Goal: Task Accomplishment & Management: Complete application form

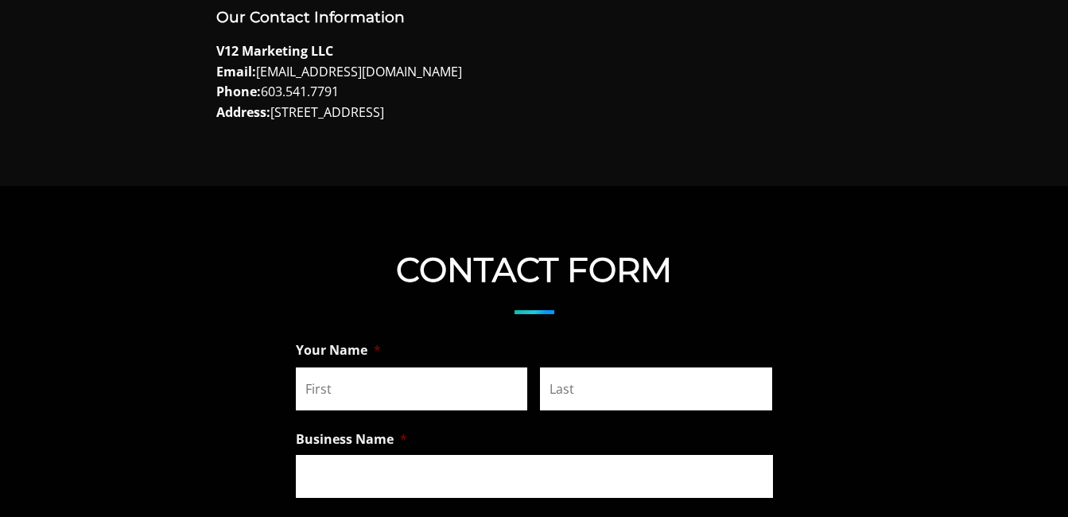
scroll to position [1193, 0]
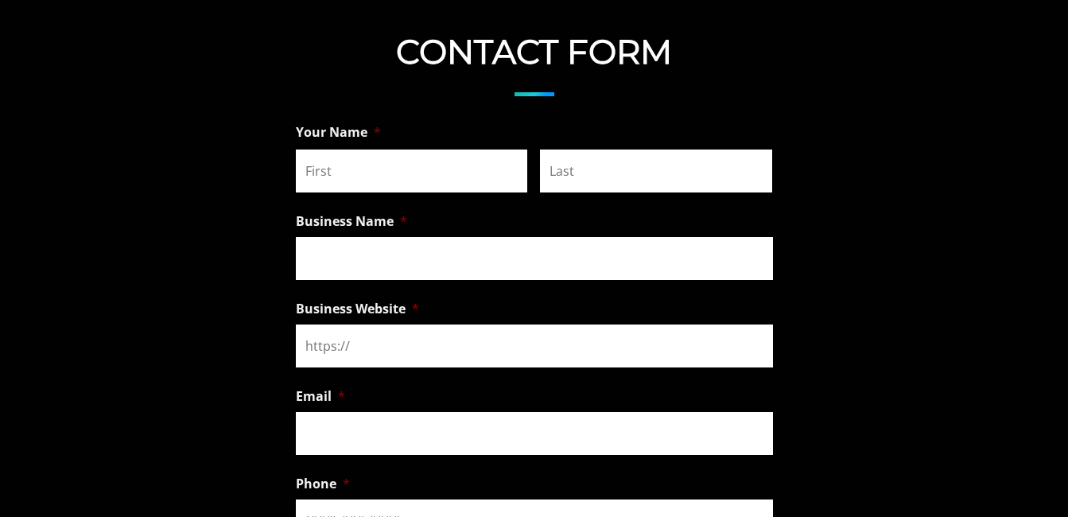
click at [367, 174] on input "First" at bounding box center [412, 171] width 232 height 43
type input "Laura"
type input "Davis"
click at [365, 255] on input "Business Name *" at bounding box center [534, 258] width 477 height 43
type input "Webgrity"
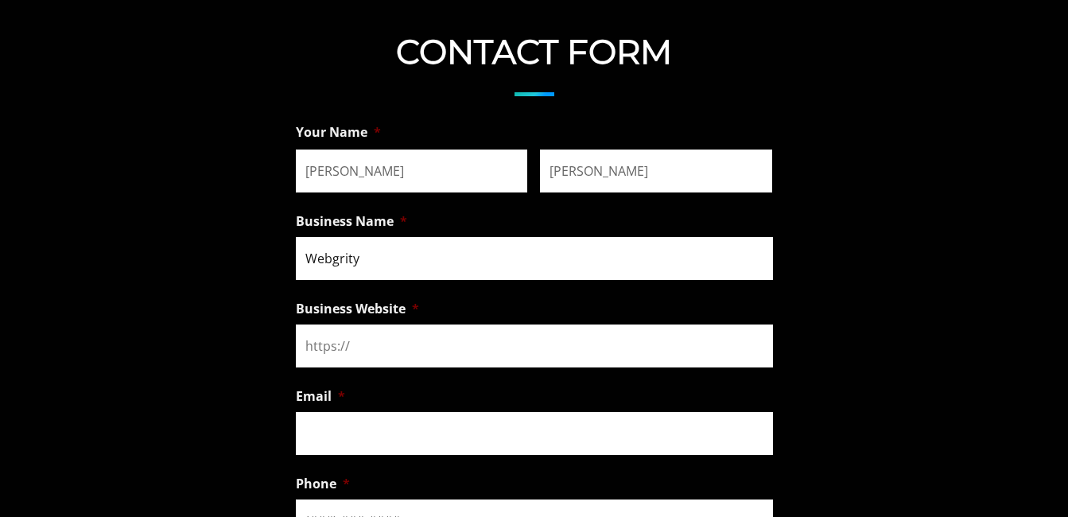
type input "Webgrity"
type input "adminsupport@webgritymemo.com"
type input "(033) 400-7332"
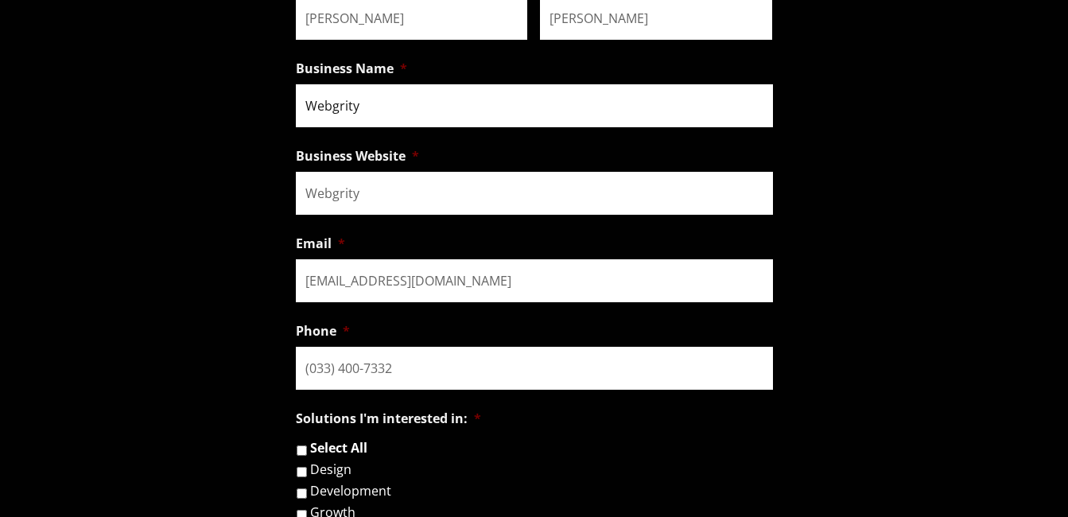
scroll to position [1353, 0]
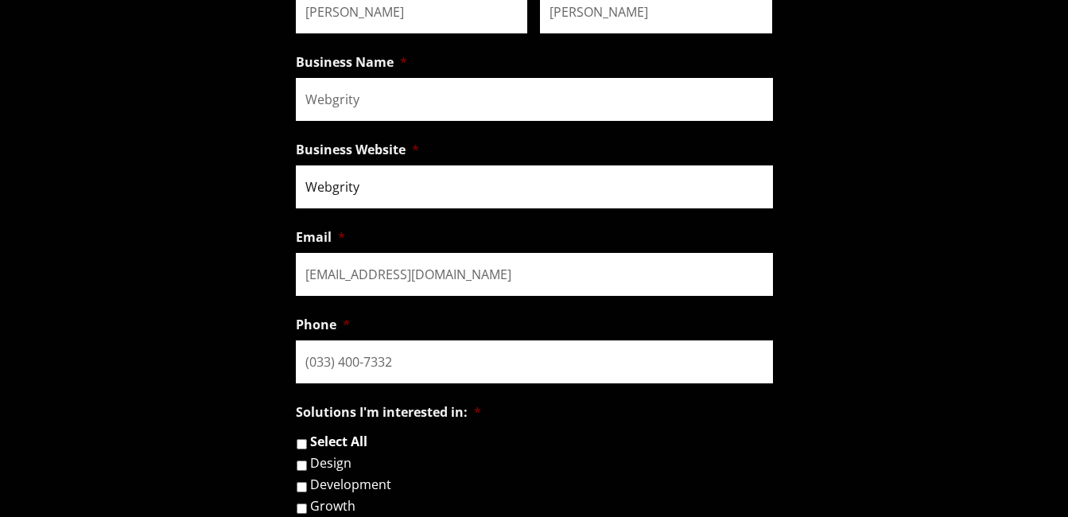
drag, startPoint x: 394, startPoint y: 182, endPoint x: 223, endPoint y: 186, distance: 171.1
paste input "https://webgritymemo.com/admin-support/"
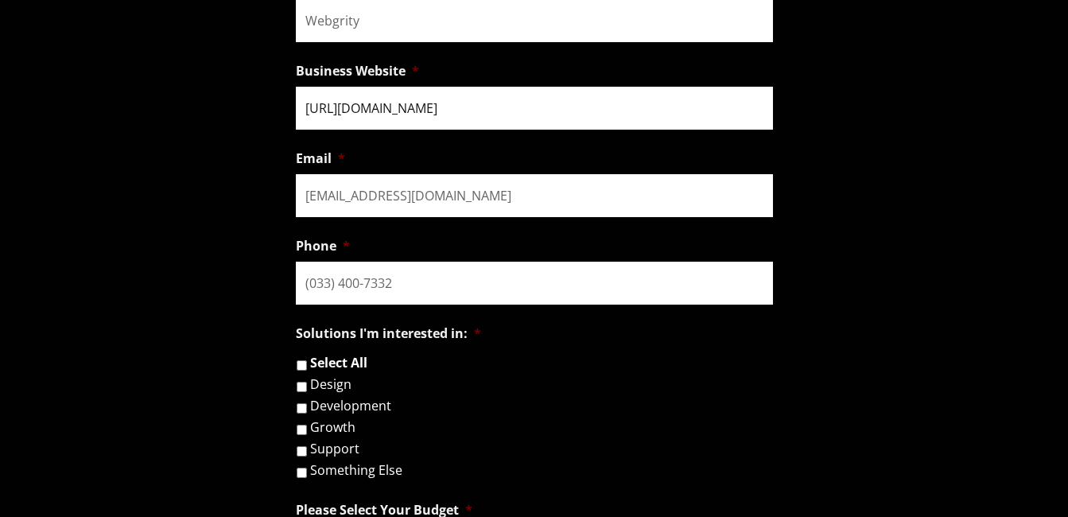
scroll to position [1432, 0]
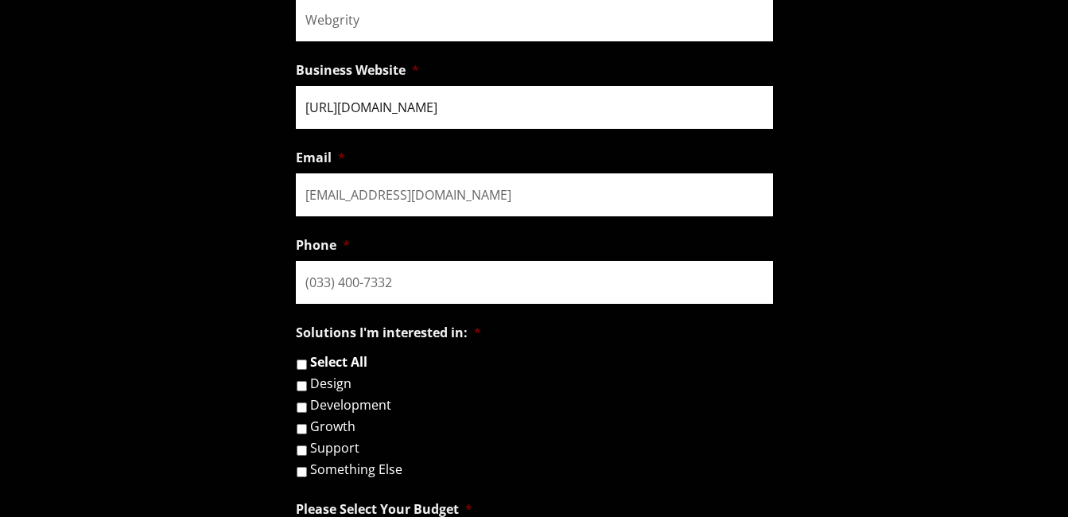
type input "https://webgritymemo.com/admin-support/"
click at [432, 270] on input "(033) 400-7332" at bounding box center [534, 282] width 477 height 43
paste input "3340073326"
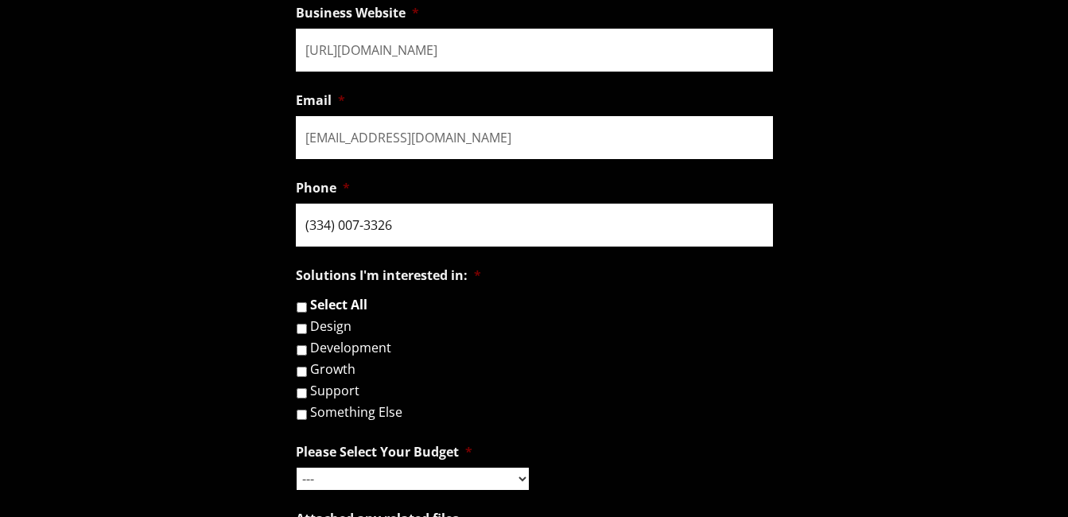
scroll to position [1591, 0]
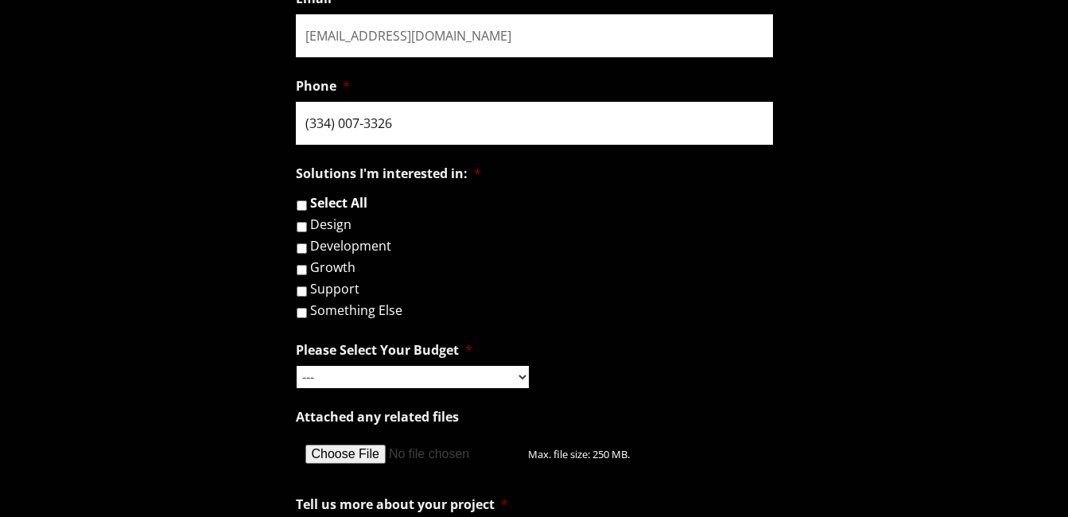
type input "(334) 007-3326"
click at [346, 227] on label "Design" at bounding box center [330, 224] width 41 height 13
click at [307, 227] on input "Design" at bounding box center [302, 227] width 10 height 10
checkbox input "true"
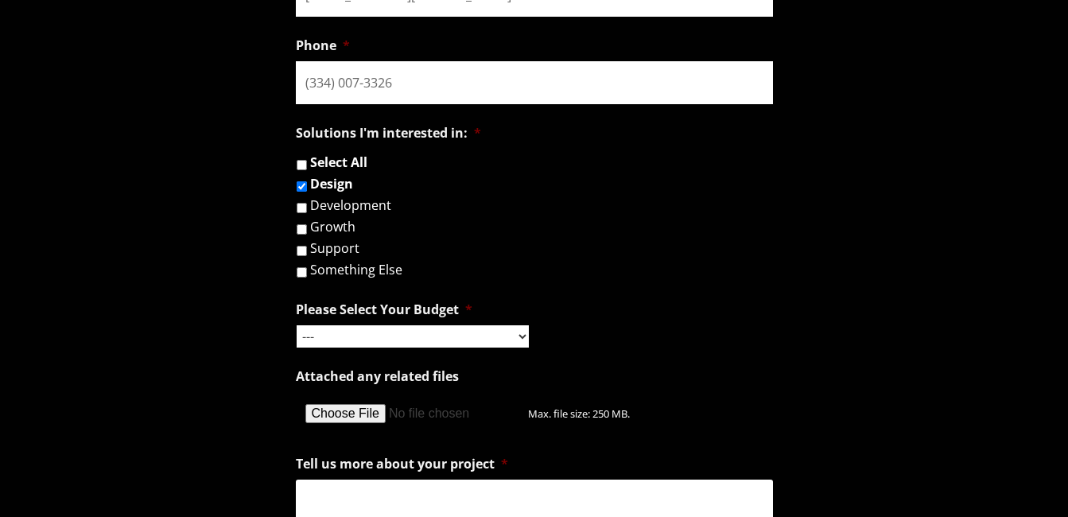
scroll to position [1671, 0]
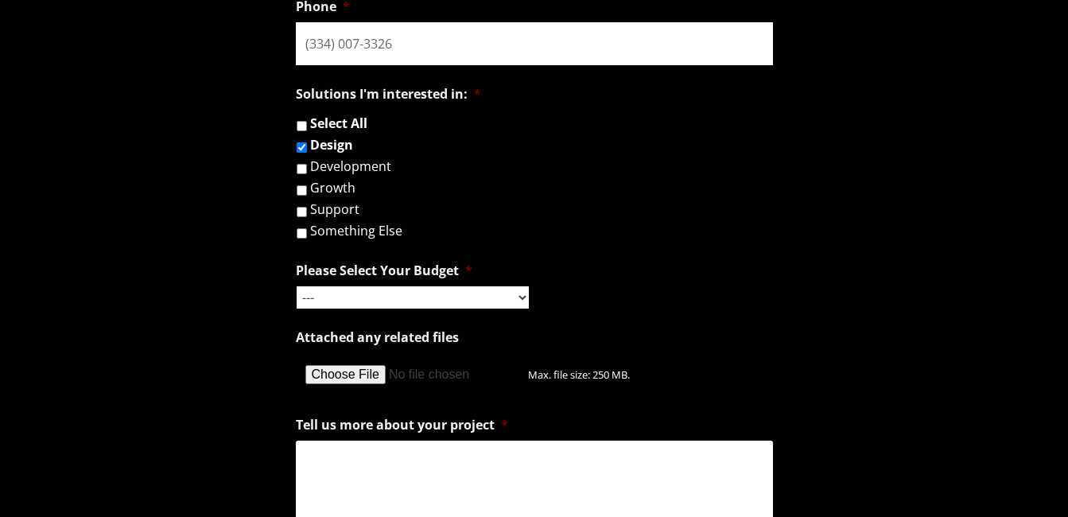
click at [383, 295] on select "--- Hourly Support: $100 / Hour Less than $1,000 $1,000 - $5,000 $5,000 - $20,0…" at bounding box center [413, 297] width 232 height 22
click at [297, 286] on select "--- Hourly Support: $100 / Hour Less than $1,000 $1,000 - $5,000 $5,000 - $20,0…" at bounding box center [413, 297] width 232 height 22
click at [480, 294] on select "--- Hourly Support: $100 / Hour Less than $1,000 $1,000 - $5,000 $5,000 - $20,0…" at bounding box center [413, 297] width 232 height 22
select select "Less than $1,000"
click at [297, 286] on select "--- Hourly Support: $100 / Hour Less than $1,000 $1,000 - $5,000 $5,000 - $20,0…" at bounding box center [413, 297] width 232 height 22
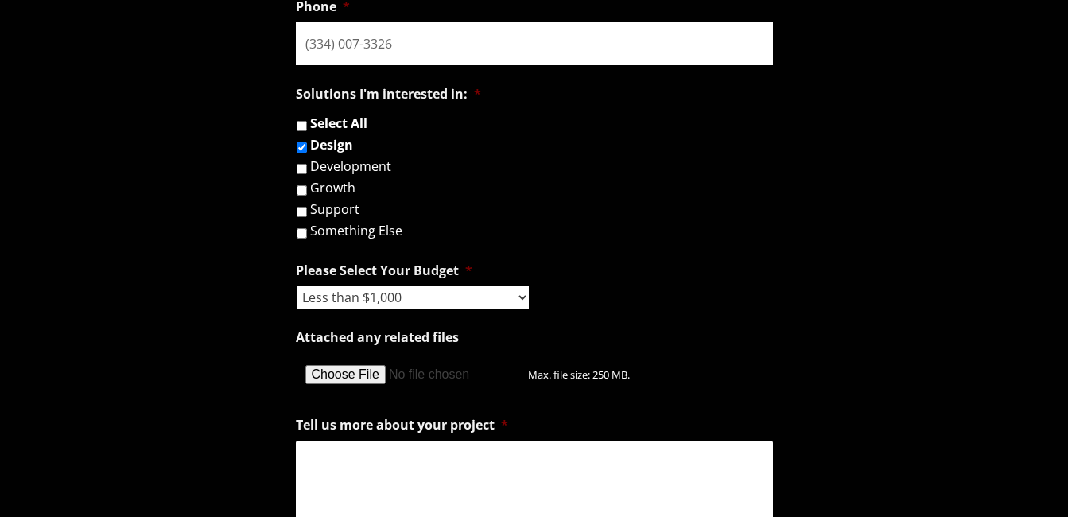
click at [461, 304] on select "--- Hourly Support: $100 / Hour Less than $1,000 $1,000 - $5,000 $5,000 - $20,0…" at bounding box center [413, 297] width 232 height 22
click at [573, 302] on div "--- Hourly Support: $100 / Hour Less than $1,000 $1,000 - $5,000 $5,000 - $20,0…" at bounding box center [534, 297] width 477 height 22
click at [352, 489] on textarea "Tell us more about your project *" at bounding box center [534, 504] width 477 height 127
paste textarea "Hello, We are offering a 20-hour FREE trial of administrative support services …"
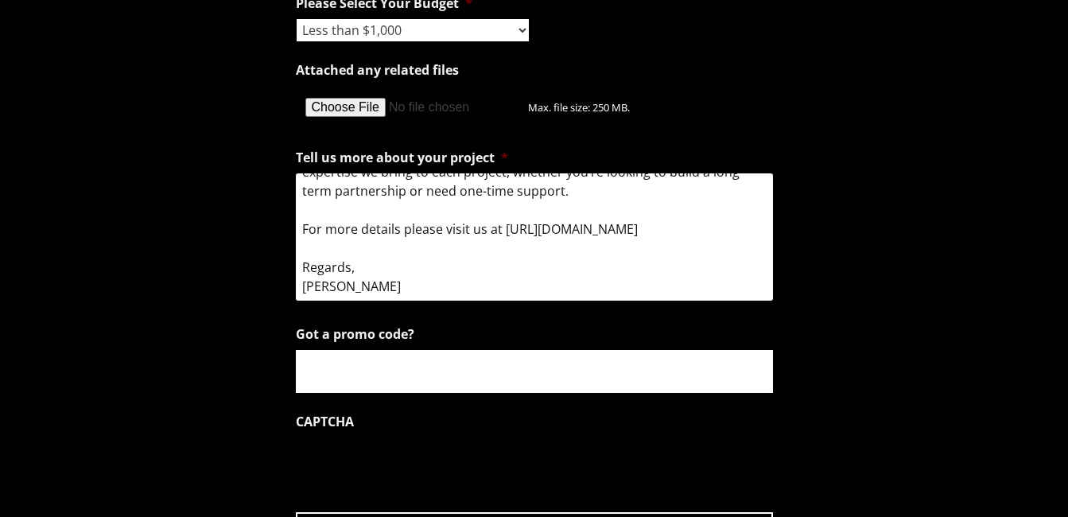
scroll to position [1960, 0]
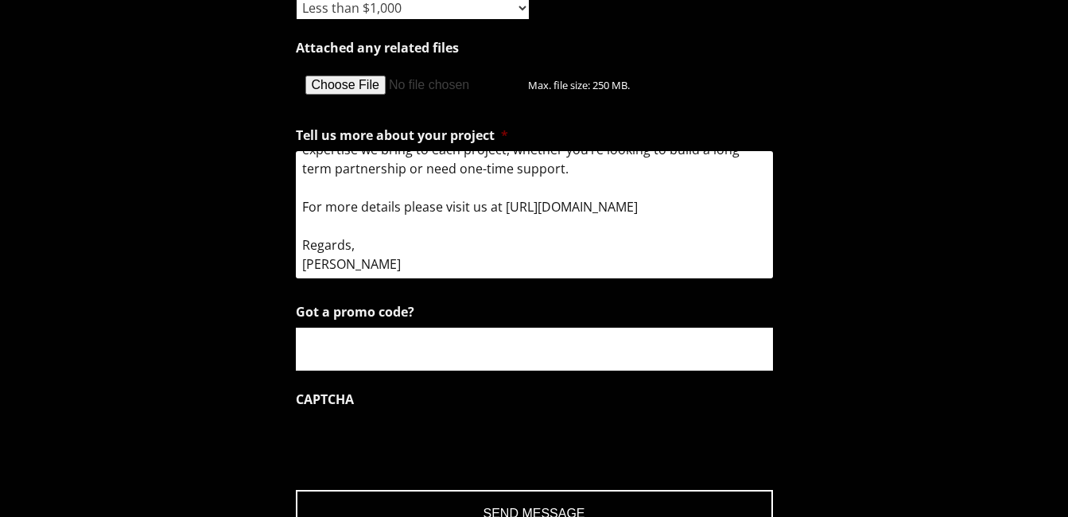
type textarea "Hello, We are offering a 20-hour FREE trial of administrative support services …"
click at [356, 337] on input "Got a promo code?" at bounding box center [534, 349] width 477 height 43
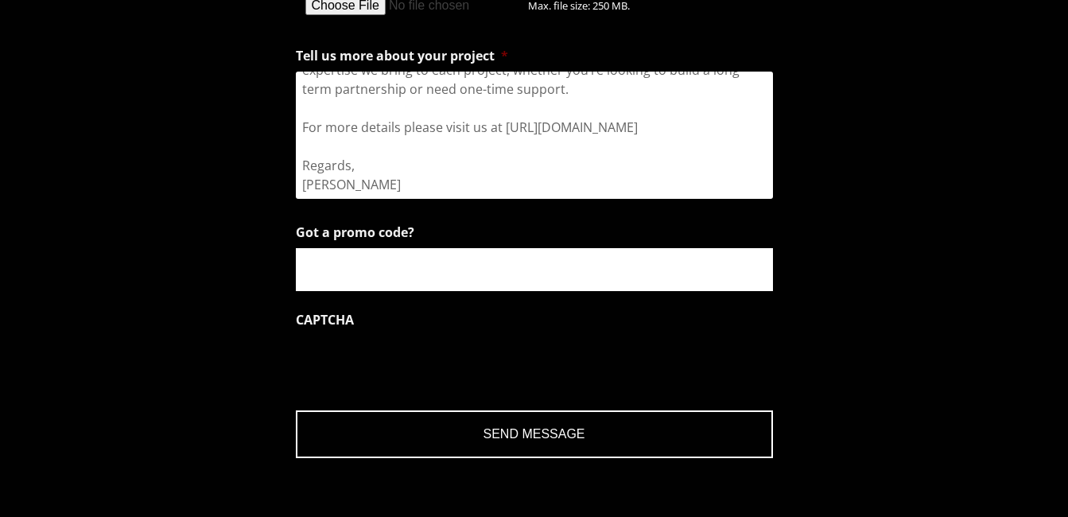
click at [574, 436] on input "Send Message" at bounding box center [534, 435] width 477 height 48
